Goal: Task Accomplishment & Management: Complete application form

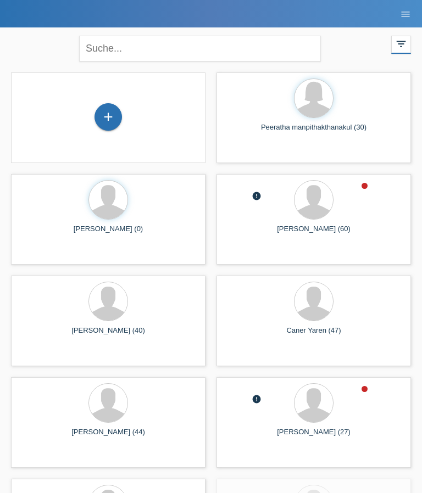
click at [102, 126] on div "+" at bounding box center [108, 117] width 26 height 19
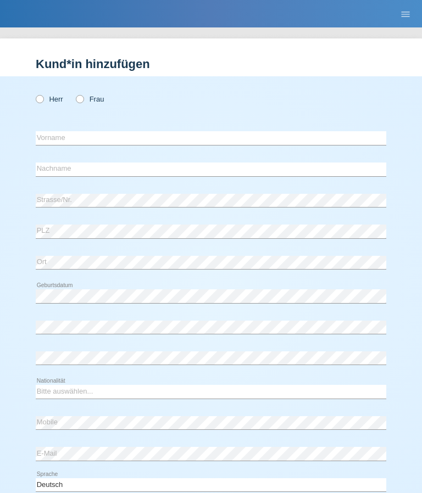
click at [44, 95] on label "Herr" at bounding box center [49, 99] width 27 height 8
click at [43, 95] on input "Herr" at bounding box center [39, 98] width 7 height 7
radio input "true"
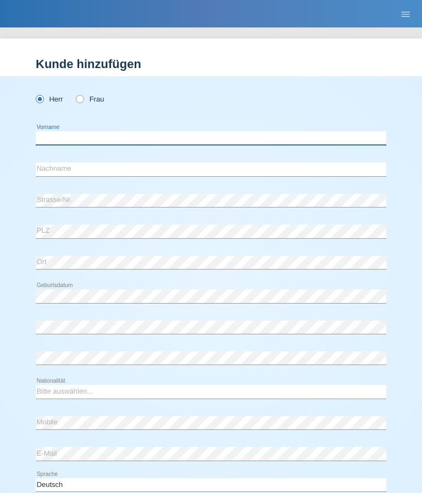
click at [56, 135] on input "text" at bounding box center [211, 138] width 350 height 14
type input "Tom"
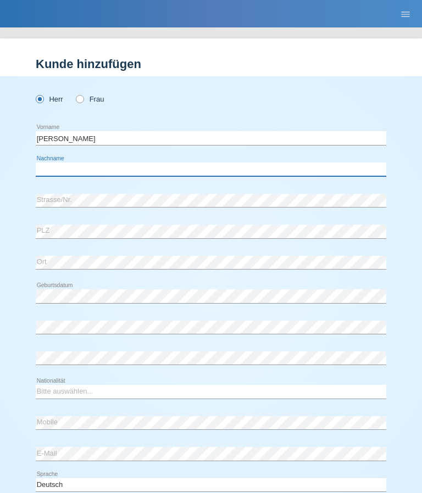
click at [58, 170] on input "text" at bounding box center [211, 170] width 350 height 14
type input "Gierhake"
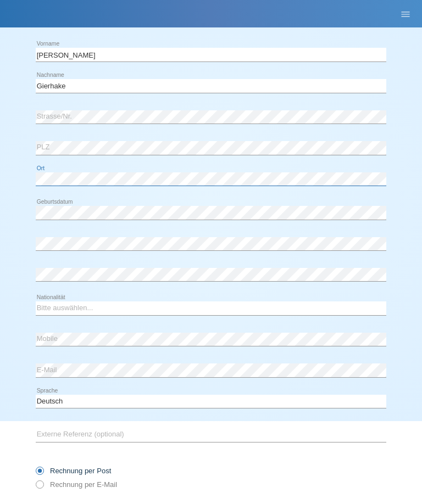
scroll to position [83, 0]
click at [51, 287] on div "error" at bounding box center [211, 275] width 350 height 28
click at [45, 315] on select "Bitte auswählen... Schweiz Deutschland Liechtenstein Österreich ------------ Af…" at bounding box center [211, 307] width 350 height 13
select select "DE"
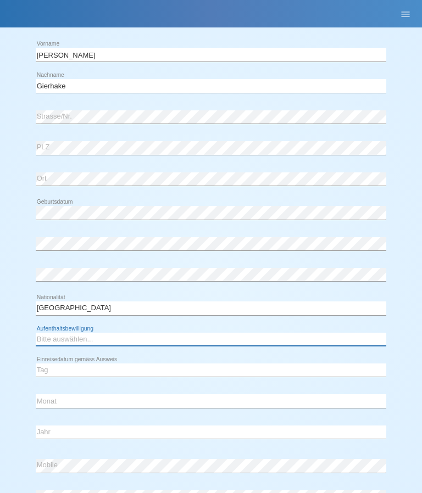
click at [47, 345] on select "Bitte auswählen... C B B - Flüchtlingsstatus Andere" at bounding box center [211, 339] width 350 height 13
select select "C"
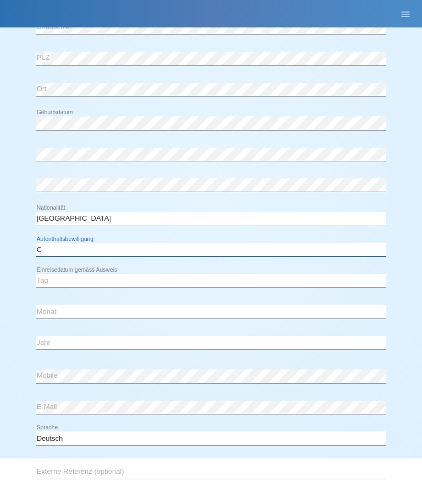
scroll to position [154, 0]
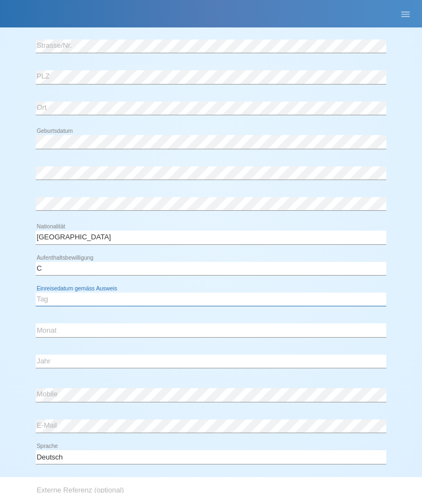
click at [39, 305] on select "Tag 01 02 03 04 05 06 07 08 09 10 11" at bounding box center [211, 299] width 350 height 13
click at [48, 304] on select "Tag 01 02 03 04 05 06 07 08 09 10 11" at bounding box center [211, 299] width 350 height 13
select select "01"
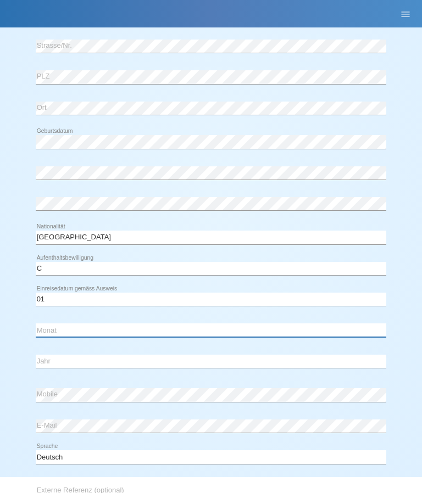
click at [49, 328] on select "Monat 01 02 03 04 05 06 07 08 09 10 11" at bounding box center [211, 329] width 350 height 13
select select "01"
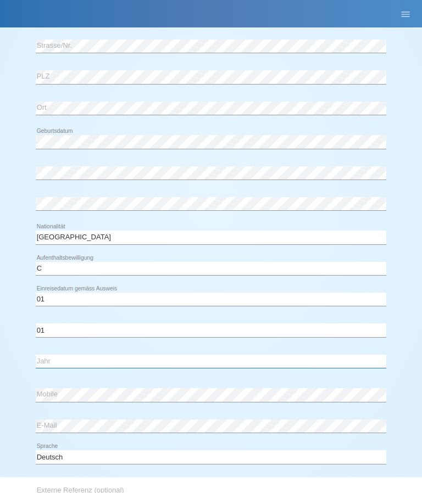
click at [48, 362] on select "Jahr 2025 2024 2023 2022 2021 2020 2019 2018 2017 2016 2015 2014 2013 2012 2011…" at bounding box center [211, 361] width 350 height 13
select select "2006"
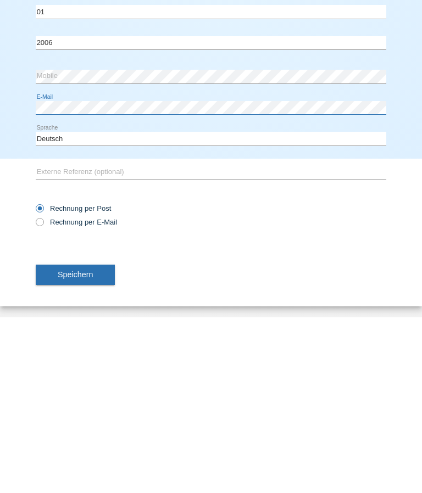
scroll to position [299, 0]
click at [64, 446] on span "Speichern" at bounding box center [75, 450] width 35 height 9
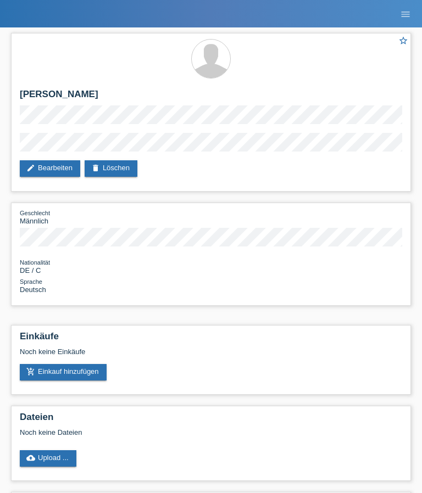
click at [83, 379] on link "add_shopping_cart Einkauf hinzufügen" at bounding box center [63, 372] width 87 height 16
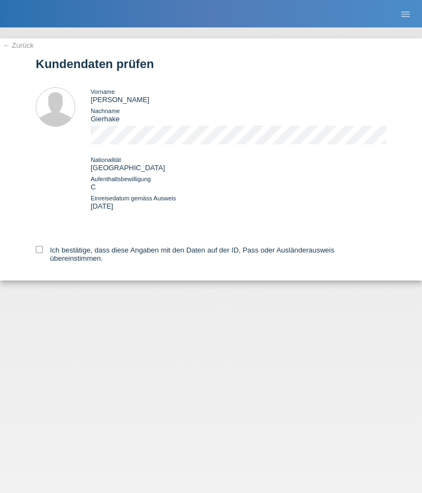
click at [54, 259] on label "Ich bestätige, dass diese Angaben mit den Daten auf der ID, Pass oder Ausländer…" at bounding box center [211, 254] width 350 height 16
click at [43, 253] on input "Ich bestätige, dass diese Angaben mit den Daten auf der ID, Pass oder Ausländer…" at bounding box center [39, 249] width 7 height 7
checkbox input "true"
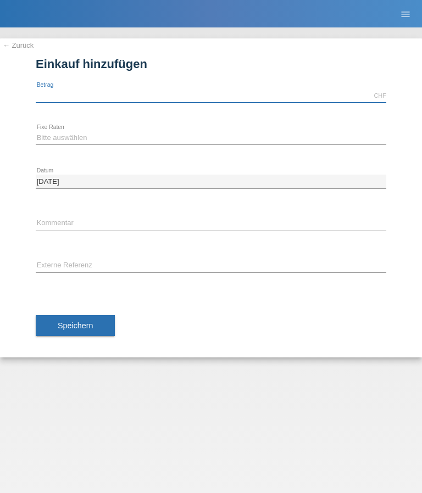
click at [64, 92] on input "text" at bounding box center [211, 96] width 350 height 14
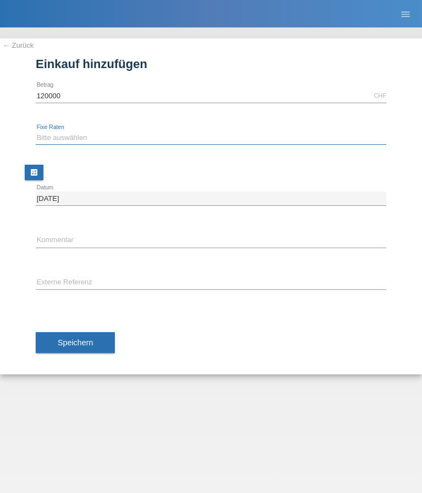
click at [209, 133] on select "Bitte auswählen 6 Raten 12 Raten 18 Raten 24 Raten 36 Raten 48 Raten" at bounding box center [211, 137] width 350 height 13
type input "120000.00"
select select "496"
click at [93, 347] on span "Speichern" at bounding box center [75, 342] width 35 height 9
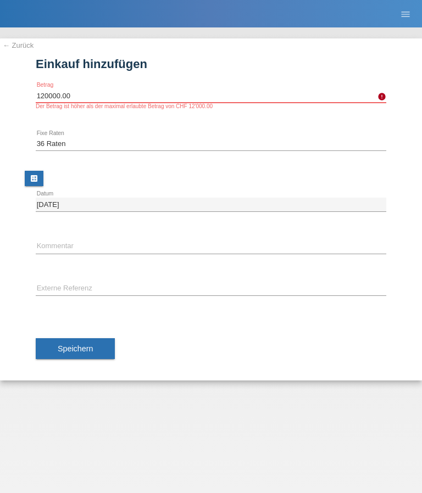
click at [47, 91] on input "120000.00" at bounding box center [211, 96] width 350 height 14
type input "12000.00"
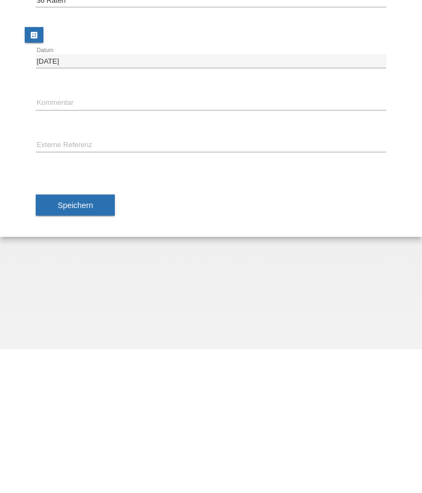
click at [83, 344] on span "Speichern" at bounding box center [75, 348] width 35 height 9
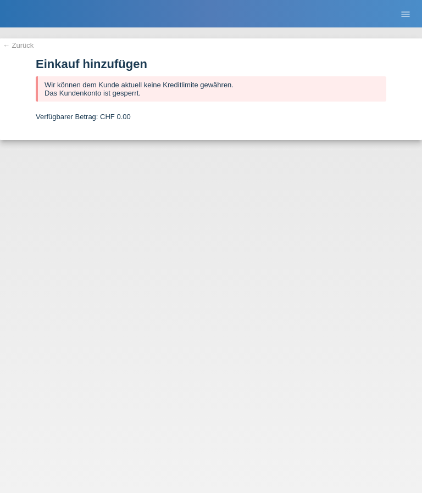
click at [7, 48] on link "← Zurück" at bounding box center [18, 45] width 31 height 8
